Goal: Transaction & Acquisition: Subscribe to service/newsletter

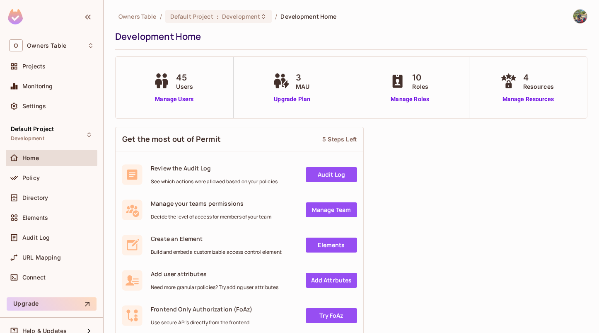
scroll to position [11, 0]
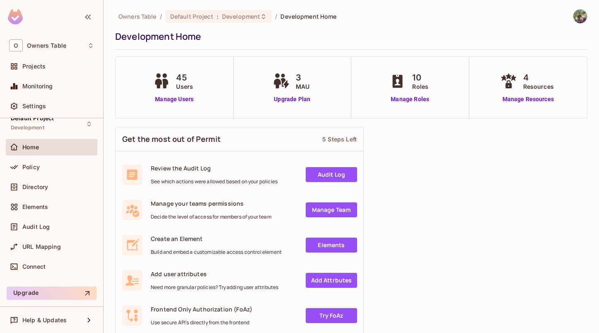
click at [19, 17] on img at bounding box center [15, 16] width 15 height 15
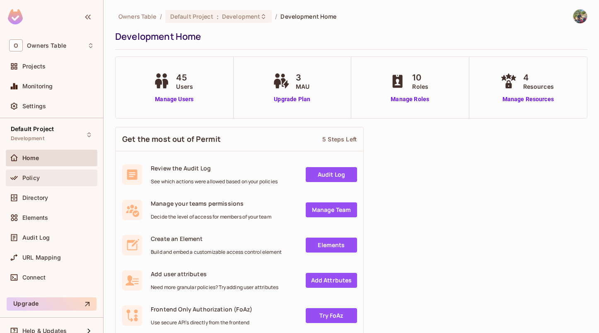
scroll to position [11, 0]
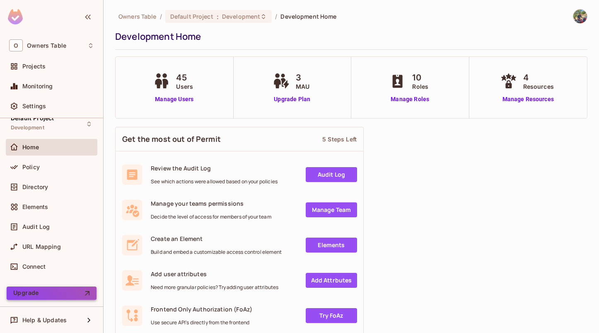
click at [38, 293] on button "Upgrade" at bounding box center [52, 292] width 90 height 13
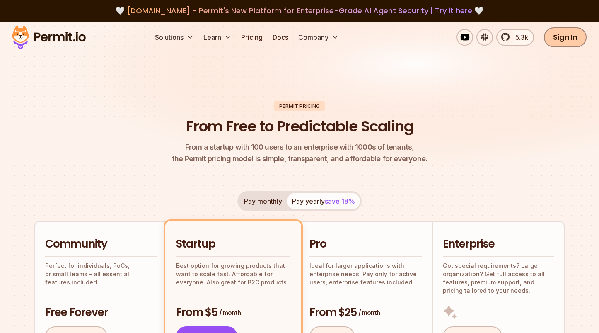
click at [561, 44] on link "Sign In" at bounding box center [565, 37] width 43 height 20
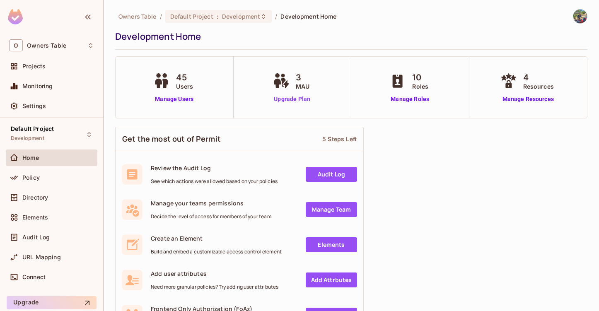
click at [293, 99] on link "Upgrade Plan" at bounding box center [292, 99] width 43 height 9
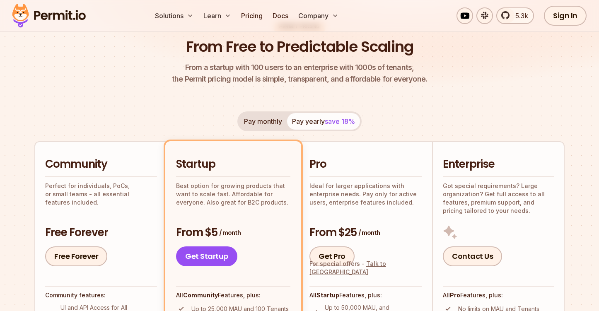
scroll to position [56, 0]
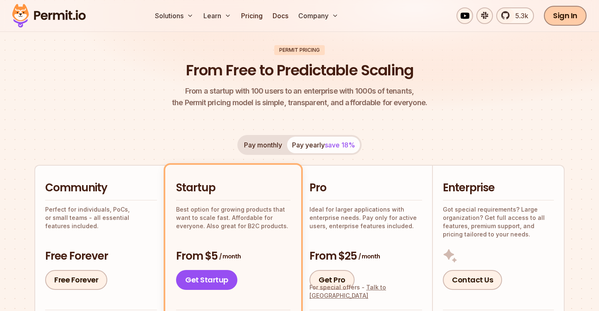
click at [568, 19] on link "Sign In" at bounding box center [565, 16] width 43 height 20
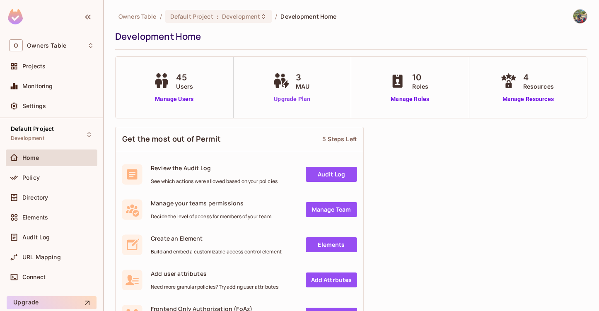
click at [299, 97] on link "Upgrade Plan" at bounding box center [292, 99] width 43 height 9
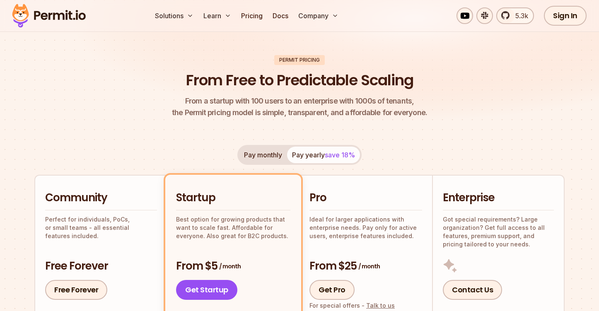
scroll to position [15, 0]
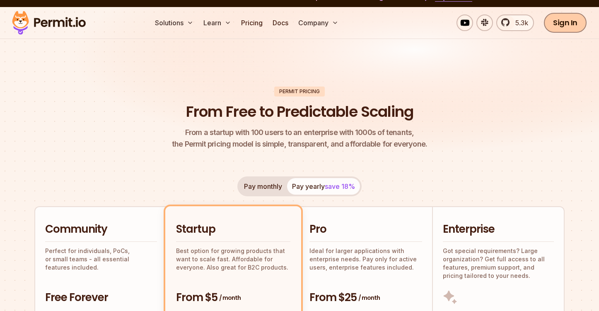
click at [565, 26] on link "Sign In" at bounding box center [565, 23] width 43 height 20
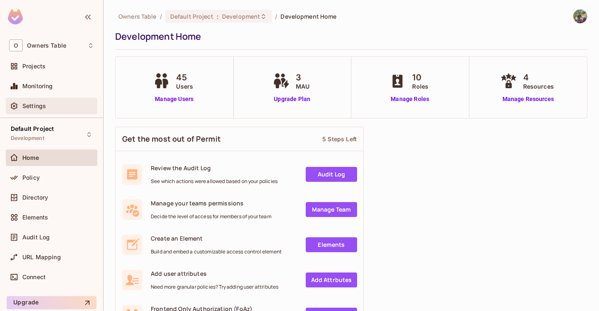
click at [38, 108] on span "Settings" at bounding box center [34, 106] width 24 height 7
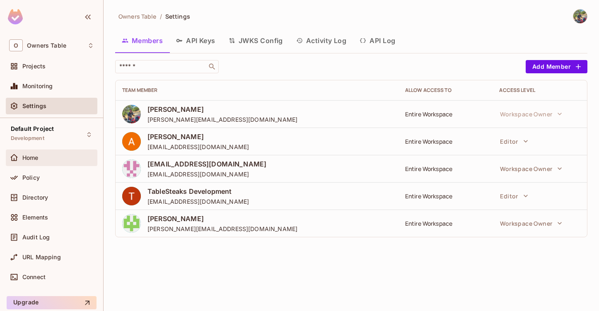
click at [29, 155] on span "Home" at bounding box center [30, 158] width 16 height 7
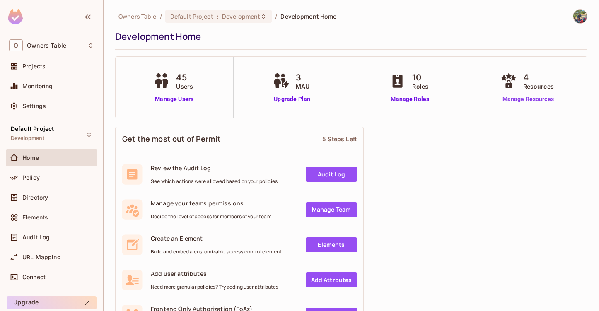
click at [526, 101] on link "Manage Resources" at bounding box center [528, 99] width 60 height 9
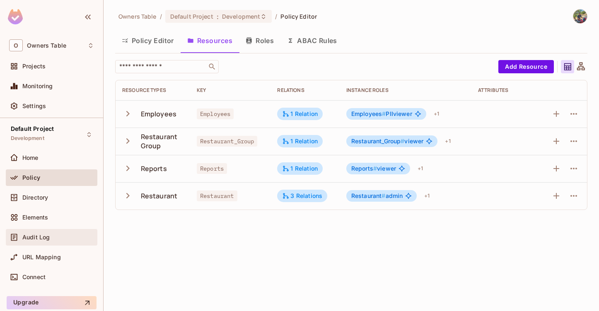
scroll to position [29, 0]
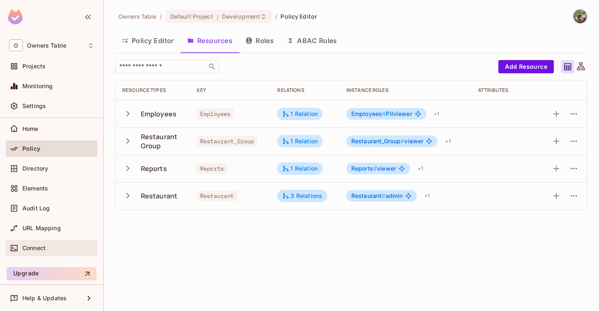
click at [33, 247] on span "Connect" at bounding box center [33, 248] width 23 height 7
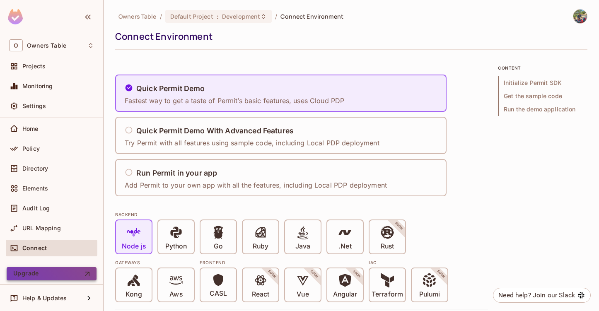
click at [27, 273] on button "Upgrade" at bounding box center [52, 273] width 90 height 13
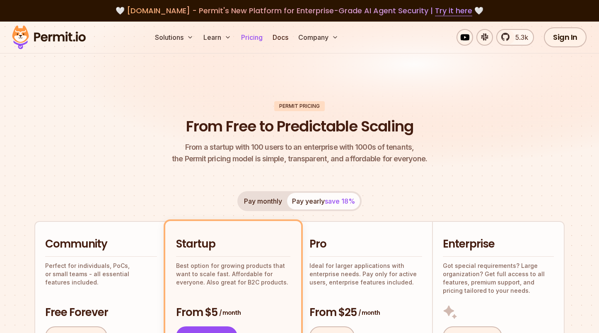
click at [253, 40] on link "Pricing" at bounding box center [252, 37] width 28 height 17
click at [252, 35] on link "Pricing" at bounding box center [252, 37] width 28 height 17
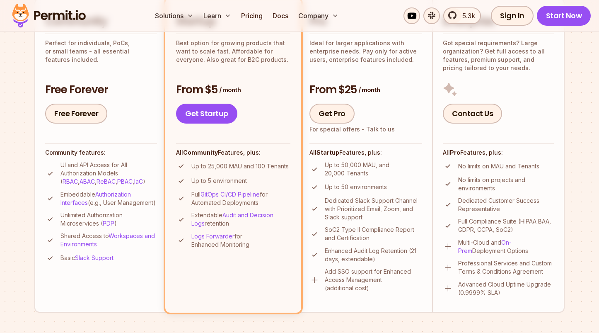
scroll to position [238, 0]
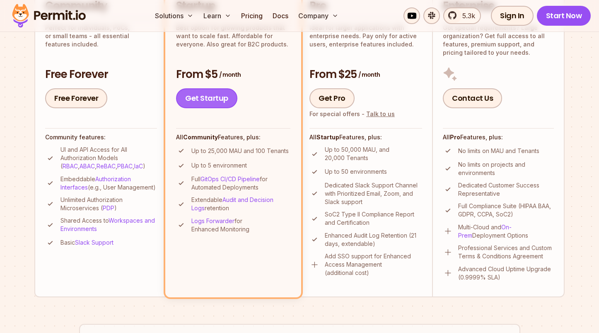
click at [217, 102] on link "Get Startup" at bounding box center [206, 98] width 61 height 20
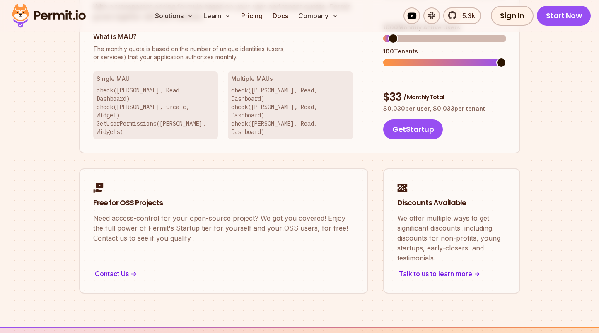
scroll to position [590, 0]
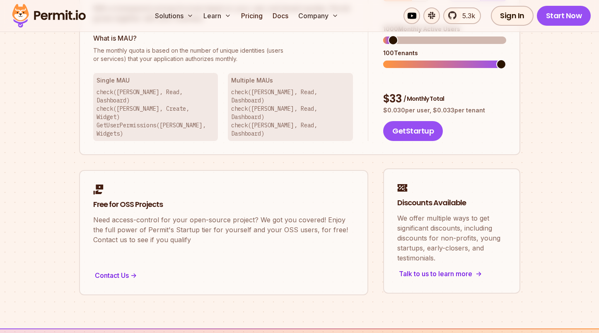
click at [431, 268] on div "Talk to us to learn more ->" at bounding box center [451, 274] width 109 height 12
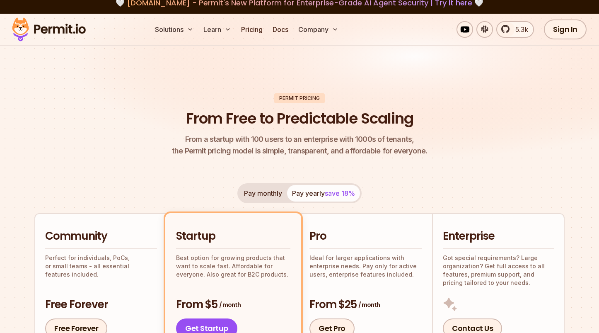
scroll to position [0, 0]
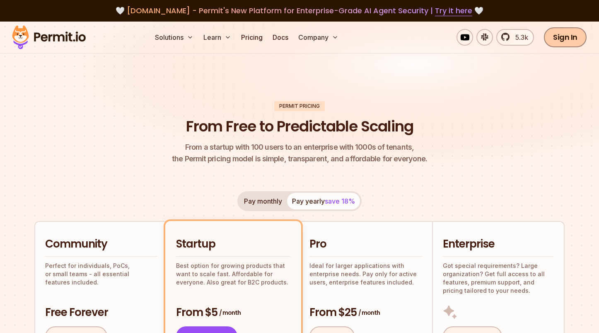
click at [553, 37] on link "Sign In" at bounding box center [565, 37] width 43 height 20
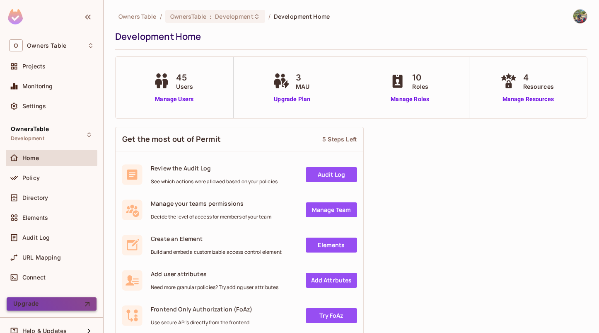
click at [31, 305] on button "Upgrade" at bounding box center [52, 303] width 90 height 13
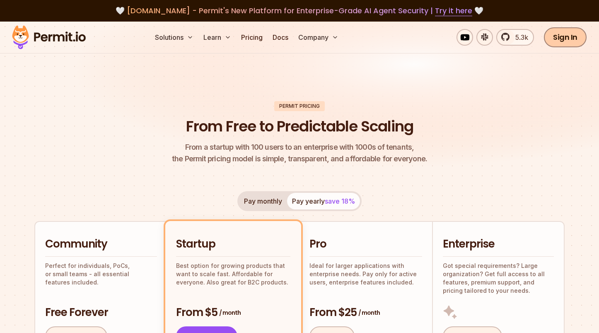
click at [569, 35] on link "Sign In" at bounding box center [565, 37] width 43 height 20
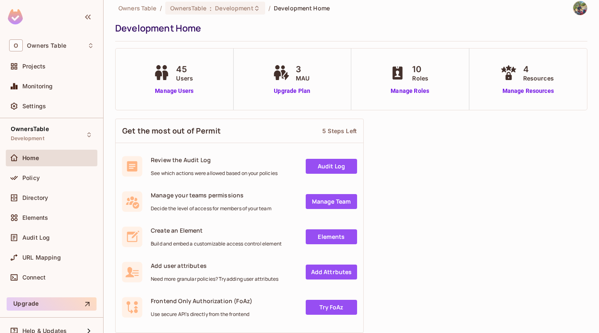
scroll to position [10, 0]
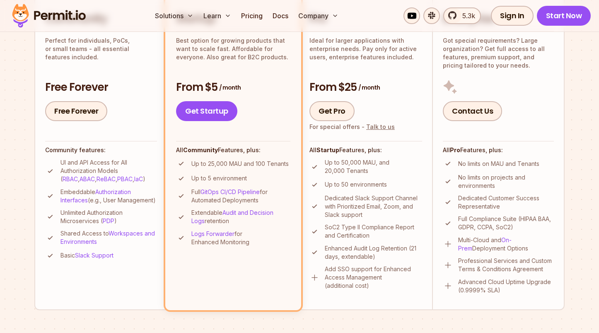
scroll to position [224, 0]
